Goal: Information Seeking & Learning: Learn about a topic

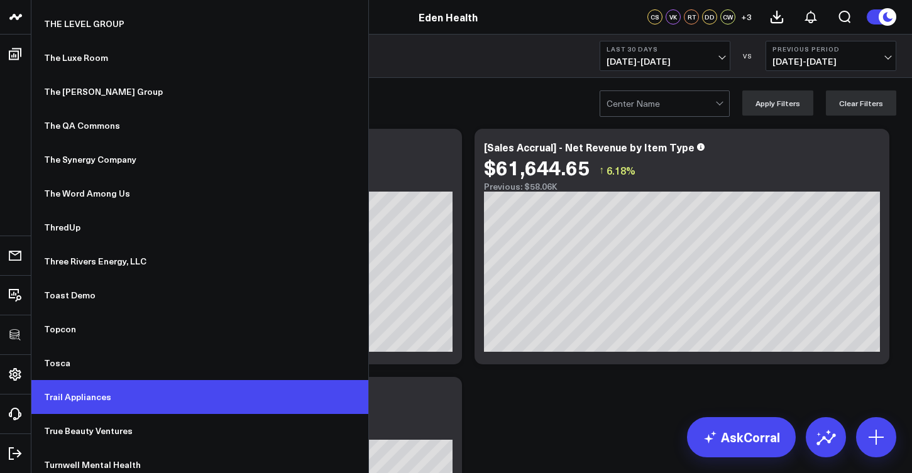
scroll to position [11361, 0]
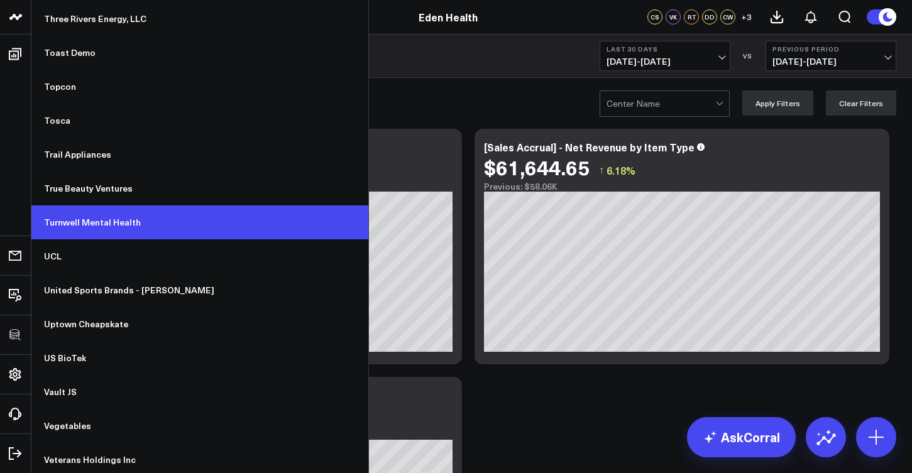
click at [80, 222] on link "Turnwell Mental Health" at bounding box center [199, 222] width 337 height 34
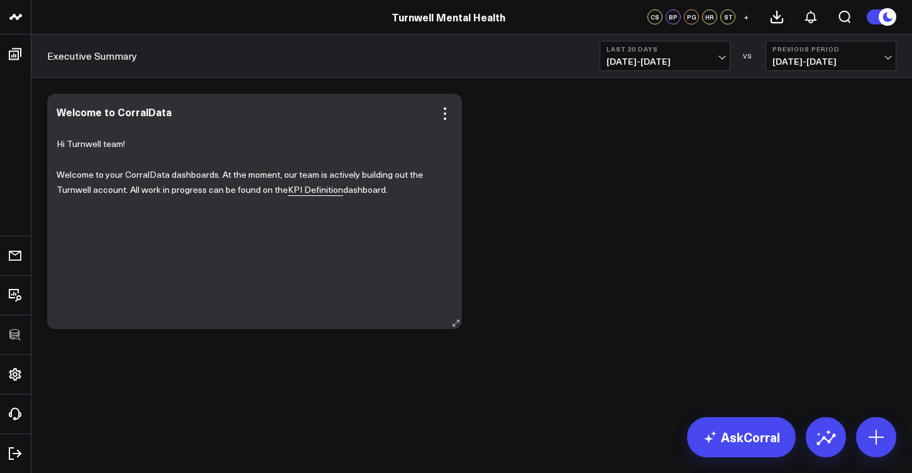
click at [311, 190] on link "KPI Definition" at bounding box center [315, 189] width 55 height 13
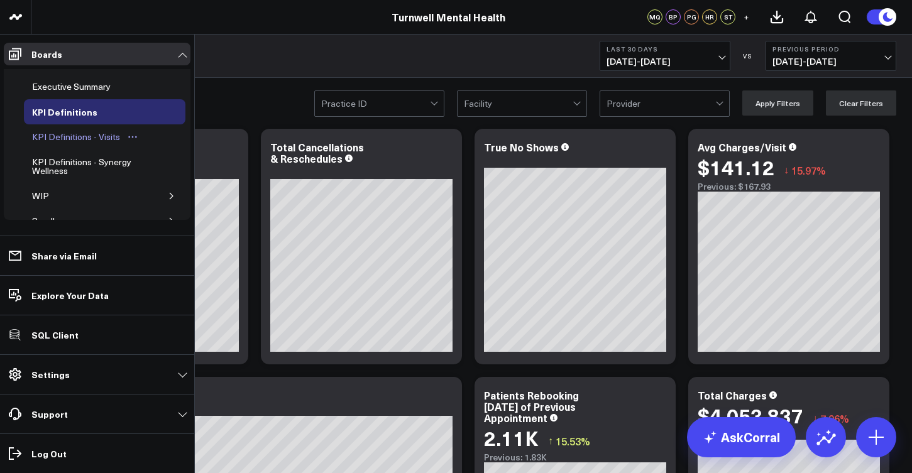
click at [78, 139] on div "KPI Definitions - Visits" at bounding box center [76, 136] width 94 height 15
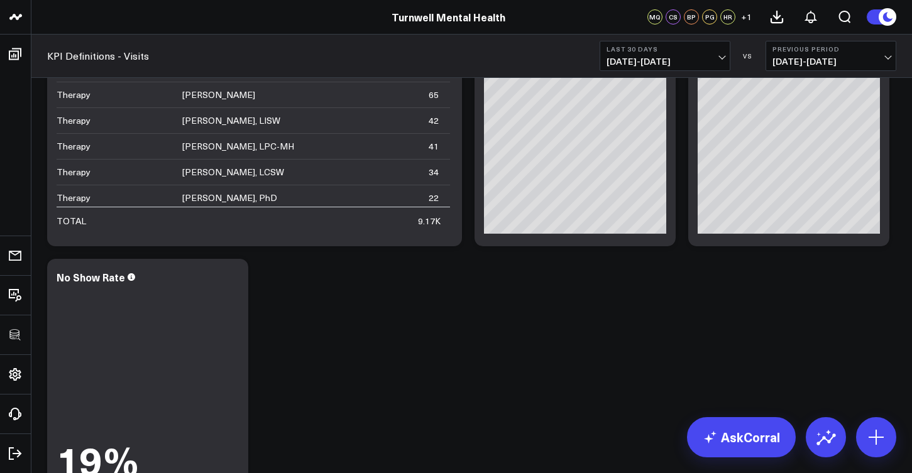
scroll to position [2470, 0]
